Goal: Find specific page/section: Find specific page/section

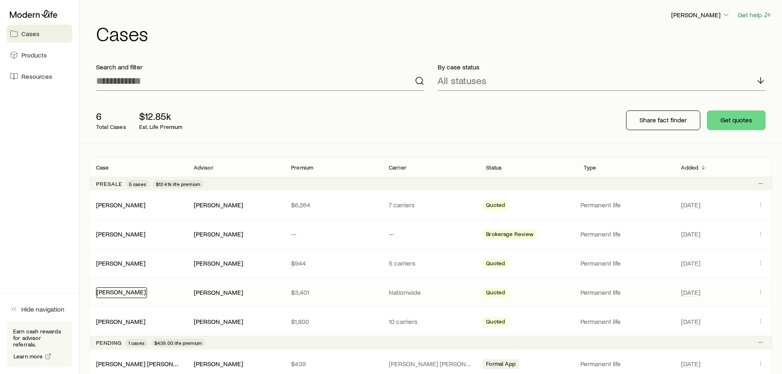
click at [117, 293] on link "[PERSON_NAME]" at bounding box center [120, 292] width 49 height 8
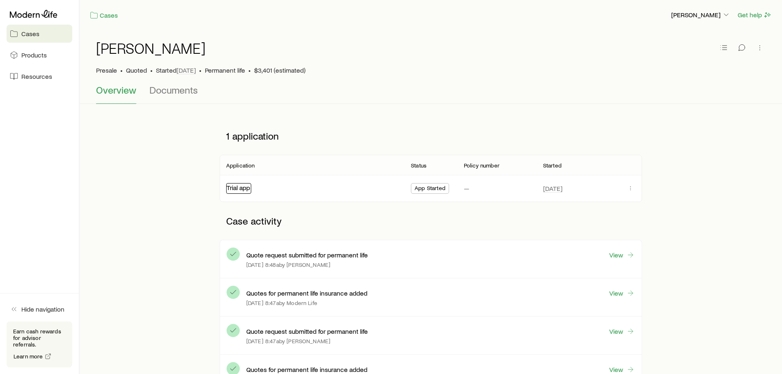
click at [241, 187] on link "Trial app" at bounding box center [237, 187] width 23 height 8
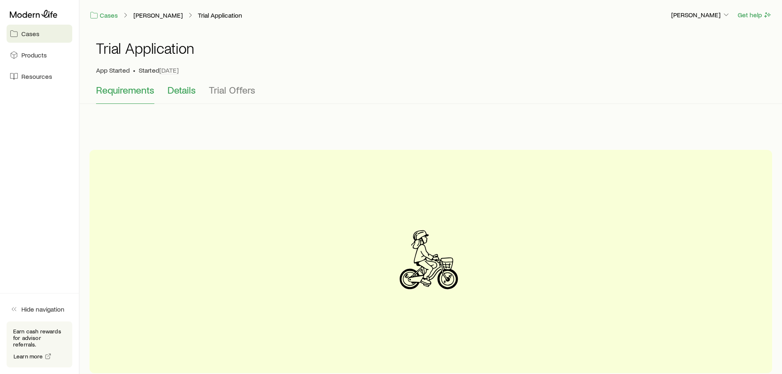
click at [187, 95] on span "Details" at bounding box center [181, 89] width 28 height 11
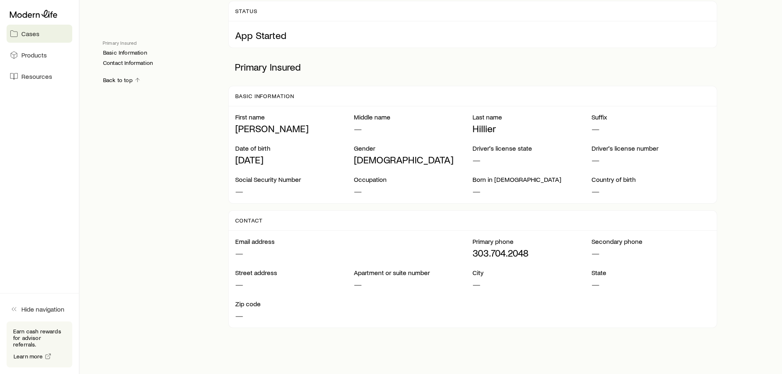
scroll to position [123, 0]
